Goal: Information Seeking & Learning: Check status

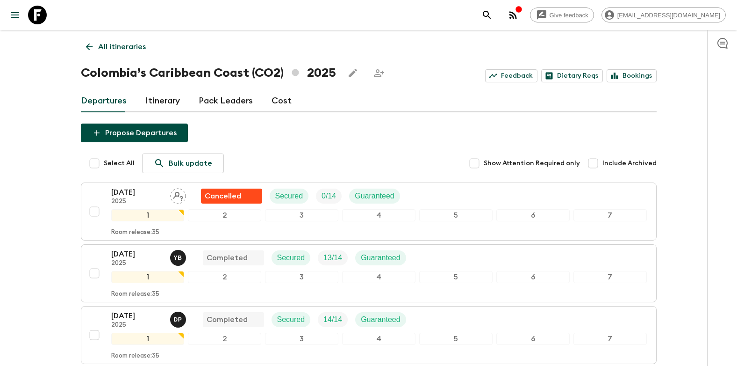
click at [86, 43] on icon at bounding box center [89, 47] width 10 height 10
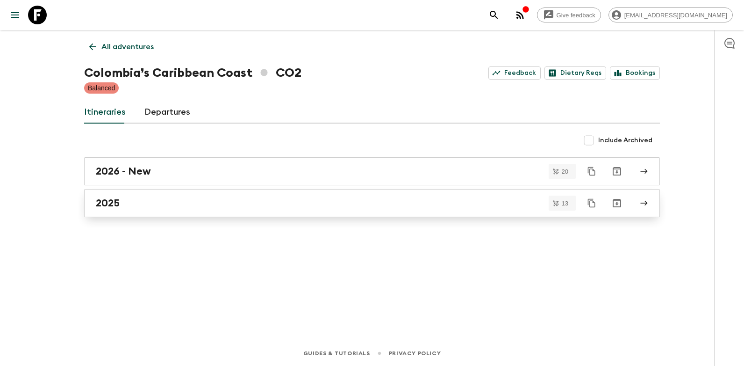
click at [103, 197] on h2 "2025" at bounding box center [108, 203] width 24 height 12
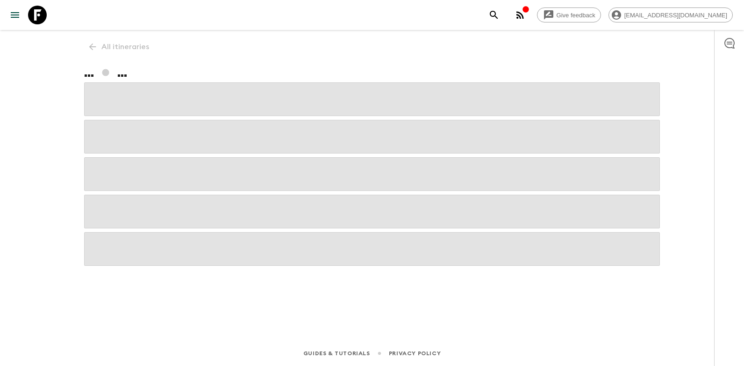
drag, startPoint x: 109, startPoint y: 200, endPoint x: 17, endPoint y: 173, distance: 96.3
click at [109, 200] on span at bounding box center [372, 211] width 576 height 34
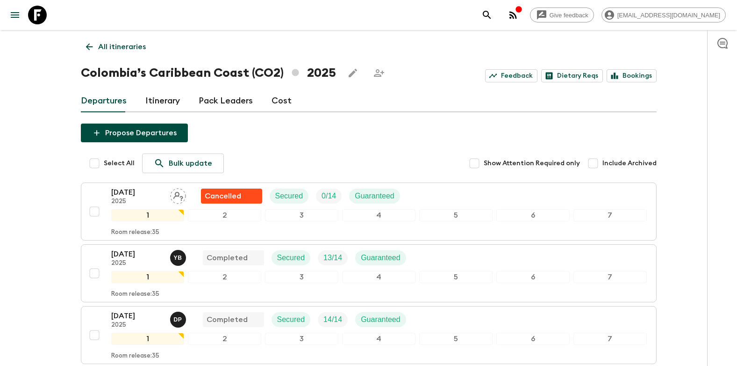
click at [84, 49] on icon at bounding box center [89, 47] width 10 height 10
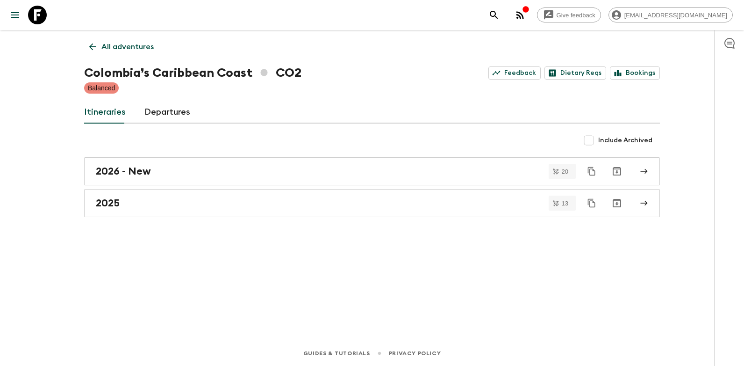
click at [91, 48] on icon at bounding box center [92, 46] width 7 height 7
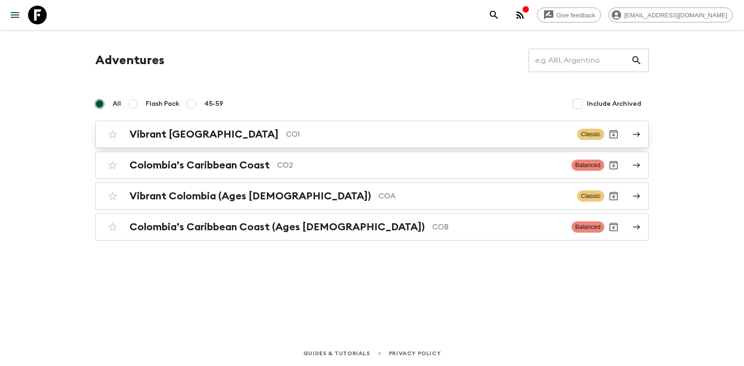
click at [179, 144] on link "Vibrant Colombia CO1 Classic" at bounding box center [371, 134] width 553 height 27
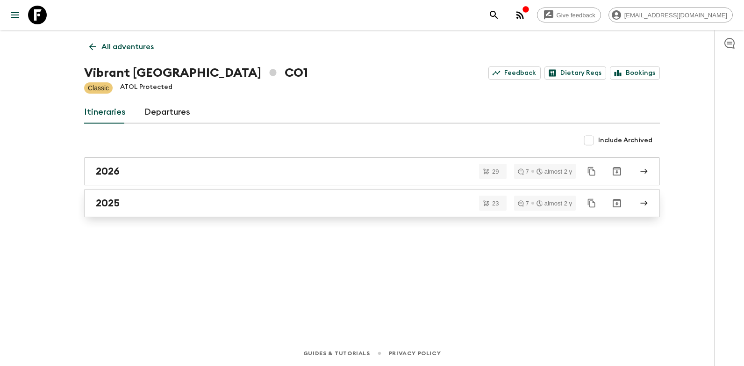
click at [120, 206] on div "2025" at bounding box center [363, 203] width 535 height 12
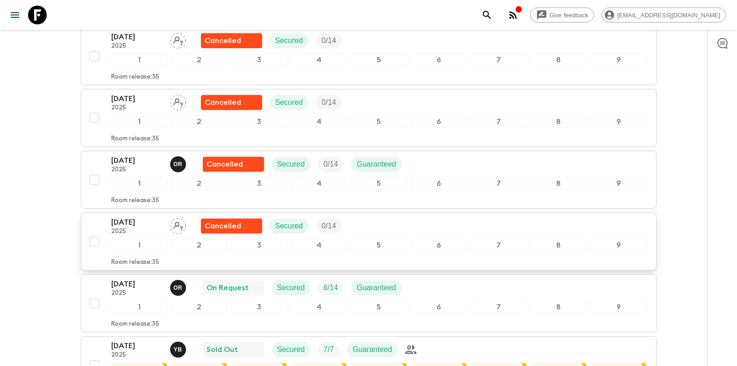
scroll to position [608, 0]
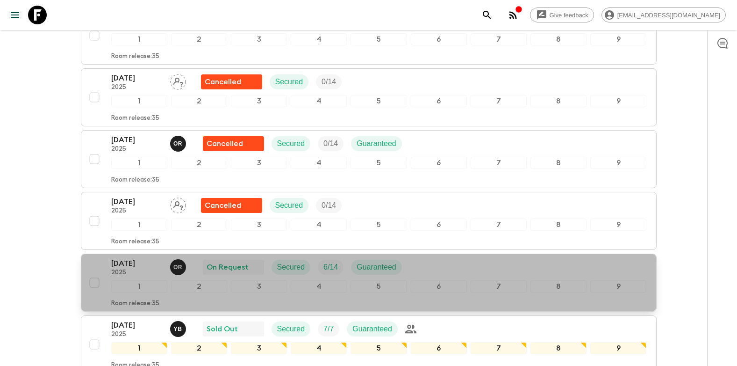
click at [124, 271] on p "2025" at bounding box center [136, 272] width 51 height 7
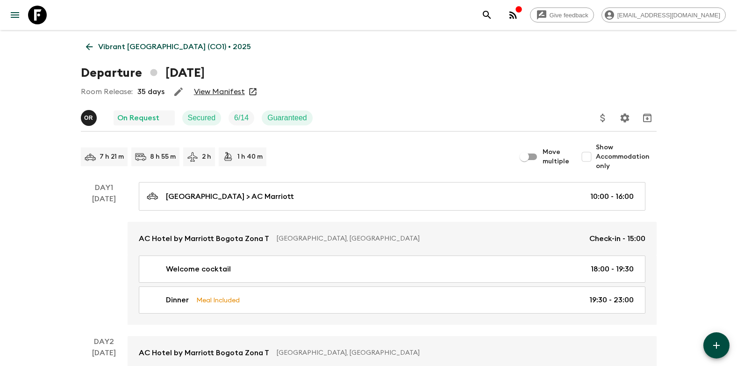
click at [223, 93] on link "View Manifest" at bounding box center [219, 91] width 51 height 9
